Goal: Navigation & Orientation: Find specific page/section

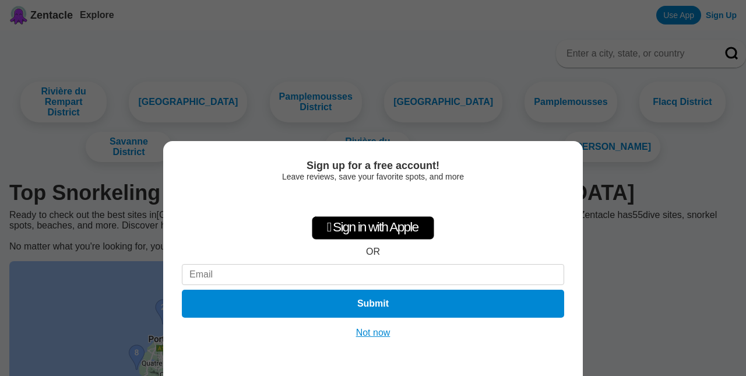
click at [373, 322] on div "Sign up for a free account! Leave reviews, save your favorite spots, and more …" at bounding box center [373, 258] width 420 height 235
click at [373, 331] on button "Not now" at bounding box center [373, 333] width 41 height 12
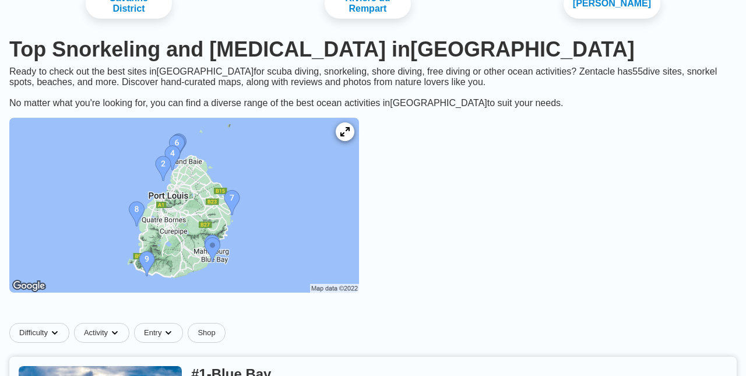
scroll to position [153, 0]
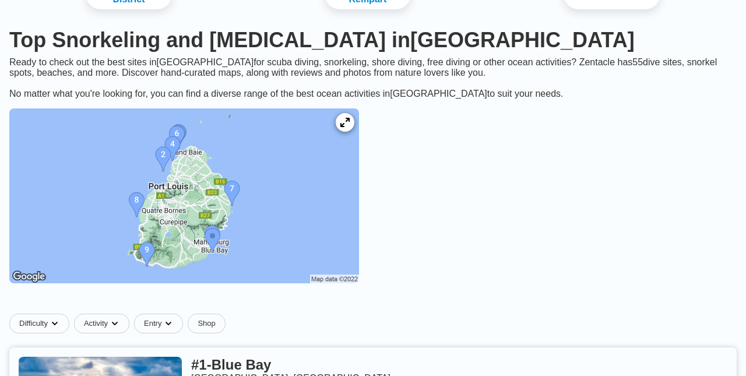
click at [337, 205] on img at bounding box center [184, 195] width 350 height 175
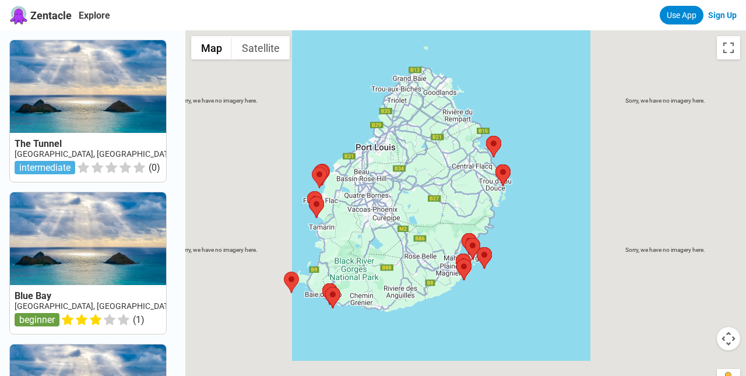
drag, startPoint x: 452, startPoint y: 120, endPoint x: 419, endPoint y: 203, distance: 89.5
click at [419, 203] on div at bounding box center [465, 218] width 561 height 376
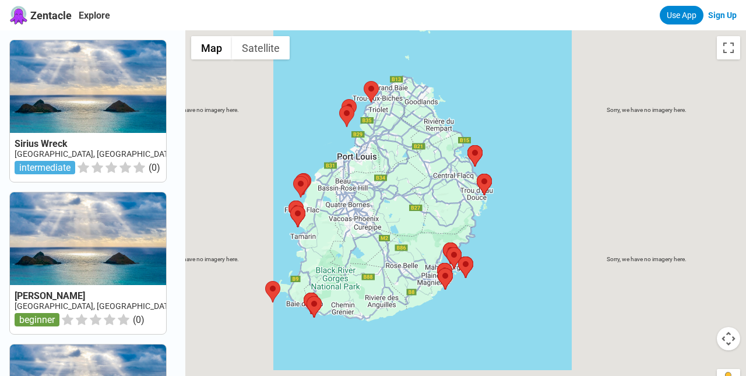
drag, startPoint x: 414, startPoint y: 209, endPoint x: 396, endPoint y: 217, distance: 19.3
click at [396, 217] on div at bounding box center [465, 218] width 561 height 376
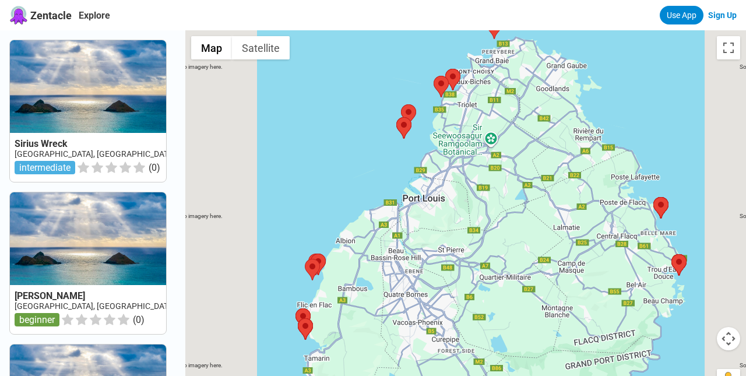
drag, startPoint x: 396, startPoint y: 216, endPoint x: 504, endPoint y: 318, distance: 148.0
click at [504, 318] on div at bounding box center [465, 218] width 561 height 376
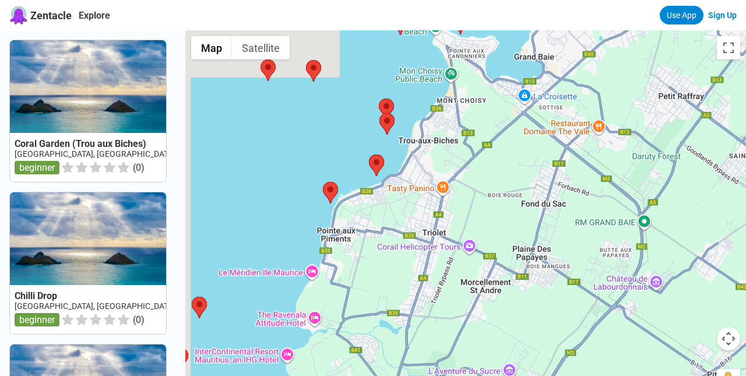
drag, startPoint x: 469, startPoint y: 86, endPoint x: 436, endPoint y: 159, distance: 79.9
click at [436, 159] on div at bounding box center [465, 218] width 561 height 376
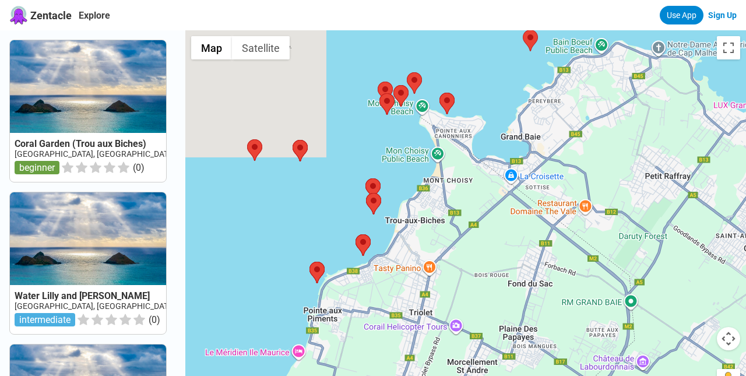
drag, startPoint x: 436, startPoint y: 159, endPoint x: 423, endPoint y: 240, distance: 82.7
click at [423, 240] on div at bounding box center [465, 218] width 561 height 376
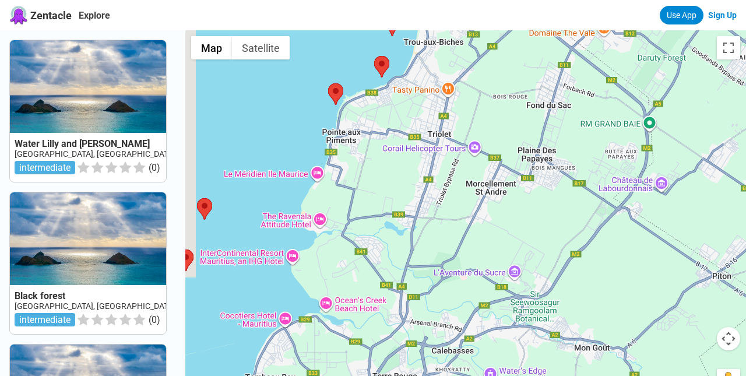
drag, startPoint x: 423, startPoint y: 240, endPoint x: 441, endPoint y: 61, distance: 180.5
click at [441, 61] on div at bounding box center [465, 218] width 561 height 376
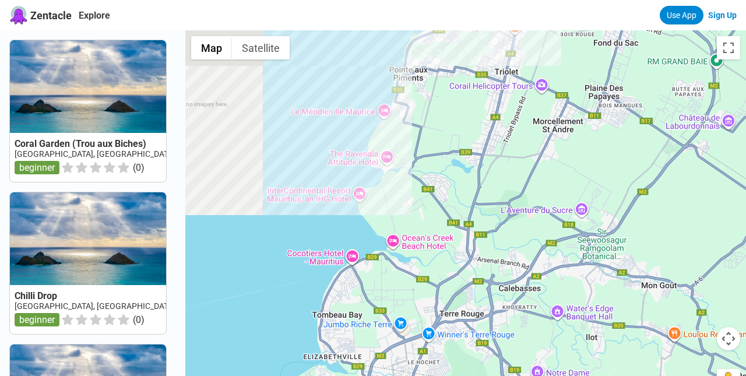
drag, startPoint x: 441, startPoint y: 61, endPoint x: 510, endPoint y: -1, distance: 92.5
click at [510, 0] on html "Zentacle Explore Use App Sign Up Coral Garden (Trou aux Biches) Mauritius, Gran…" at bounding box center [373, 374] width 746 height 748
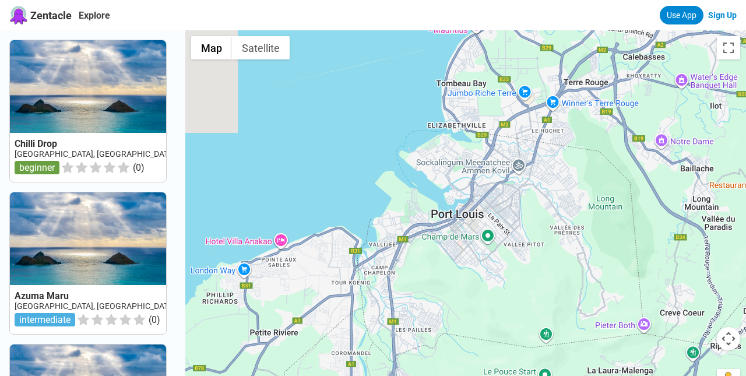
drag, startPoint x: 333, startPoint y: 173, endPoint x: 458, endPoint y: -61, distance: 265.0
click at [458, 0] on html "Zentacle Explore Use App Sign Up Chilli Drop Mauritius, Grand Bay beginner ( 0 …" at bounding box center [373, 374] width 746 height 748
click at [336, 178] on div at bounding box center [465, 218] width 561 height 376
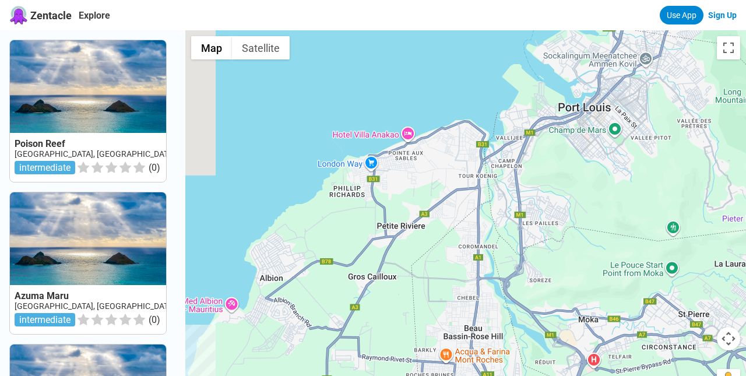
drag, startPoint x: 336, startPoint y: 178, endPoint x: 463, endPoint y: 70, distance: 167.1
click at [463, 70] on div at bounding box center [465, 218] width 561 height 376
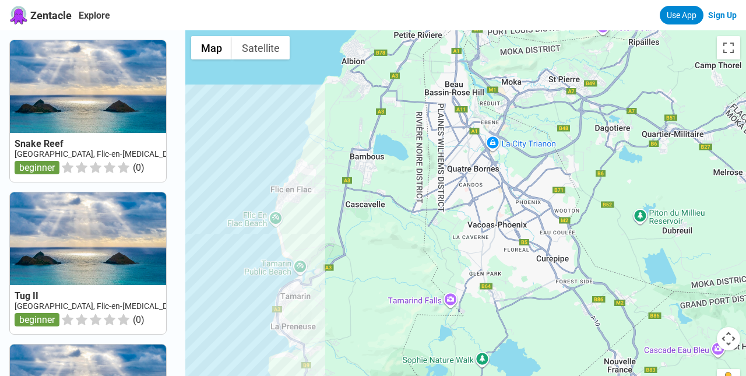
drag, startPoint x: 463, startPoint y: 70, endPoint x: 449, endPoint y: -45, distance: 116.4
click at [449, 0] on html "Zentacle Explore Use App Sign Up Snake Reef Mauritius, Flic-en-Flac beginner ( …" at bounding box center [373, 374] width 746 height 748
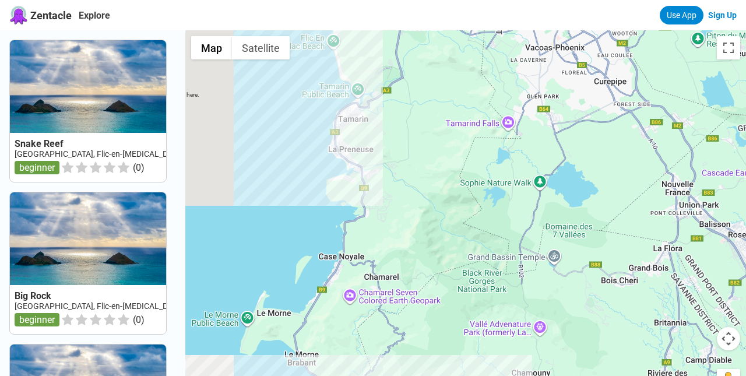
drag, startPoint x: 405, startPoint y: 120, endPoint x: 463, endPoint y: -60, distance: 188.6
click at [463, 0] on html "Zentacle Explore Use App Sign Up Snake Reef Mauritius, Flic-en-Flac beginner ( …" at bounding box center [373, 374] width 746 height 748
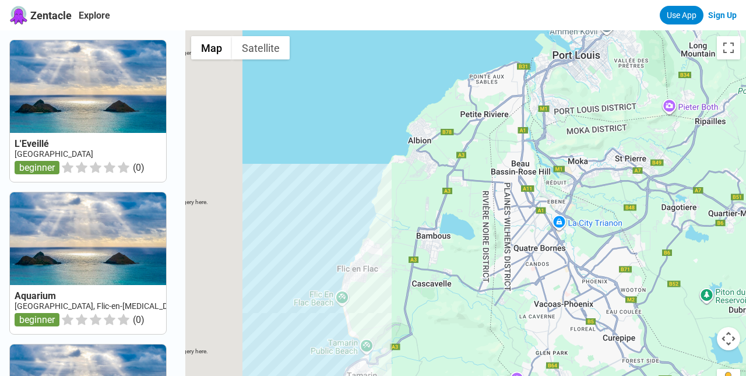
drag, startPoint x: 404, startPoint y: 150, endPoint x: 413, endPoint y: 405, distance: 254.9
click at [413, 375] on html "Zentacle Explore Use App Sign Up L'Eveillé Mauritius beginner ( 0 ) Aquarium Ma…" at bounding box center [373, 374] width 746 height 748
